Goal: Information Seeking & Learning: Learn about a topic

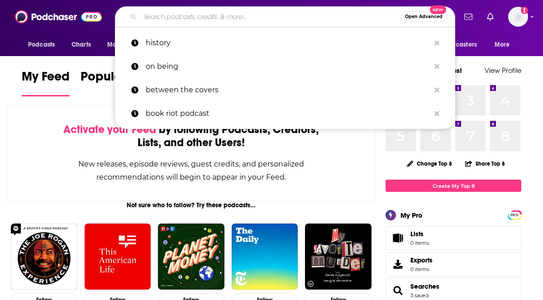
click at [191, 22] on input "Search podcasts, credits, & more..." at bounding box center [270, 17] width 261 height 14
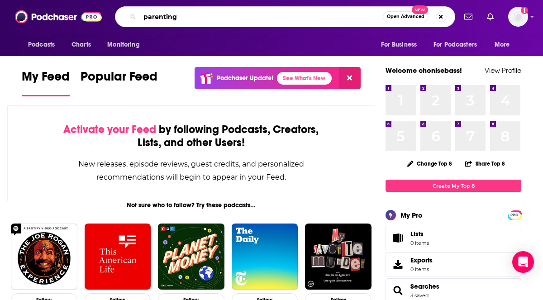
type input "parenting"
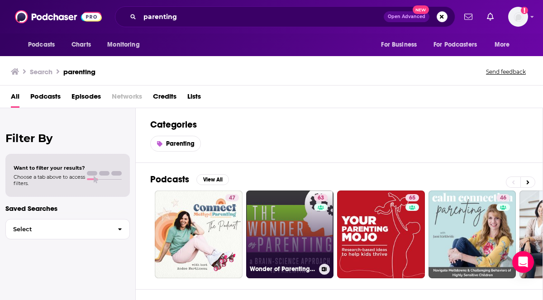
click at [278, 199] on link "63 Wonder of Parenting - A Brain-Science Approach to Parenting" at bounding box center [290, 235] width 88 height 88
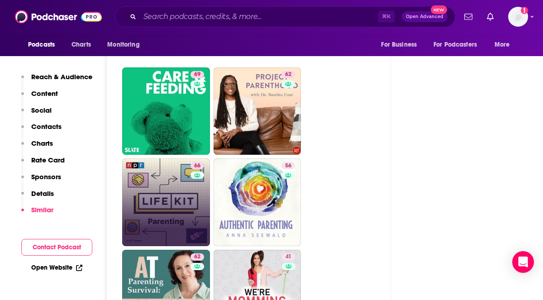
scroll to position [1976, 0]
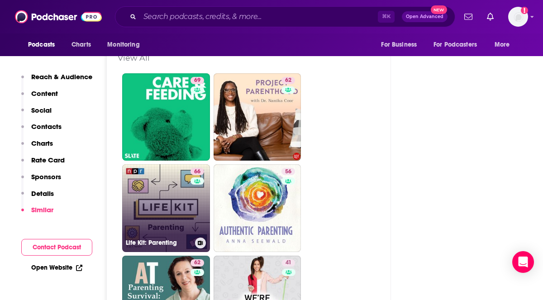
click at [170, 164] on link "66 Life Kit: Parenting" at bounding box center [166, 208] width 88 height 88
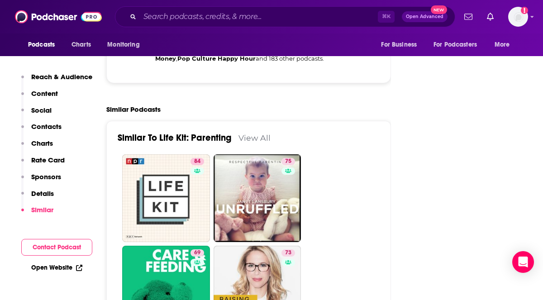
scroll to position [2092, 0]
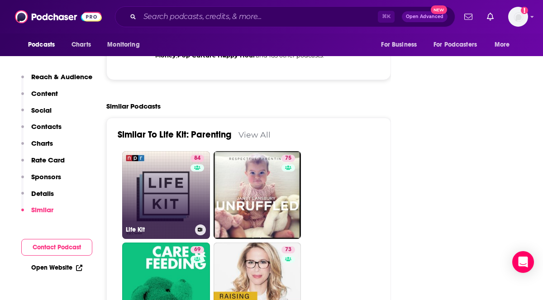
click at [167, 151] on link "84 Life Kit" at bounding box center [166, 195] width 88 height 88
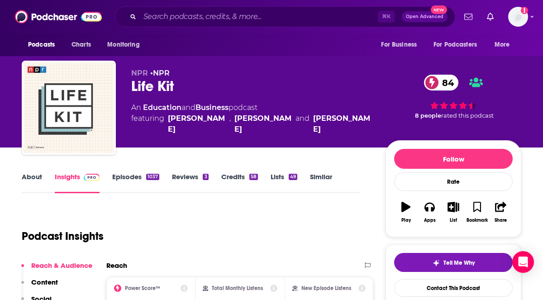
type input "[URL][DOMAIN_NAME]"
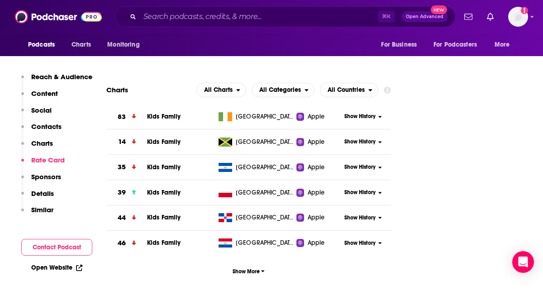
scroll to position [1049, 0]
